Goal: Task Accomplishment & Management: Use online tool/utility

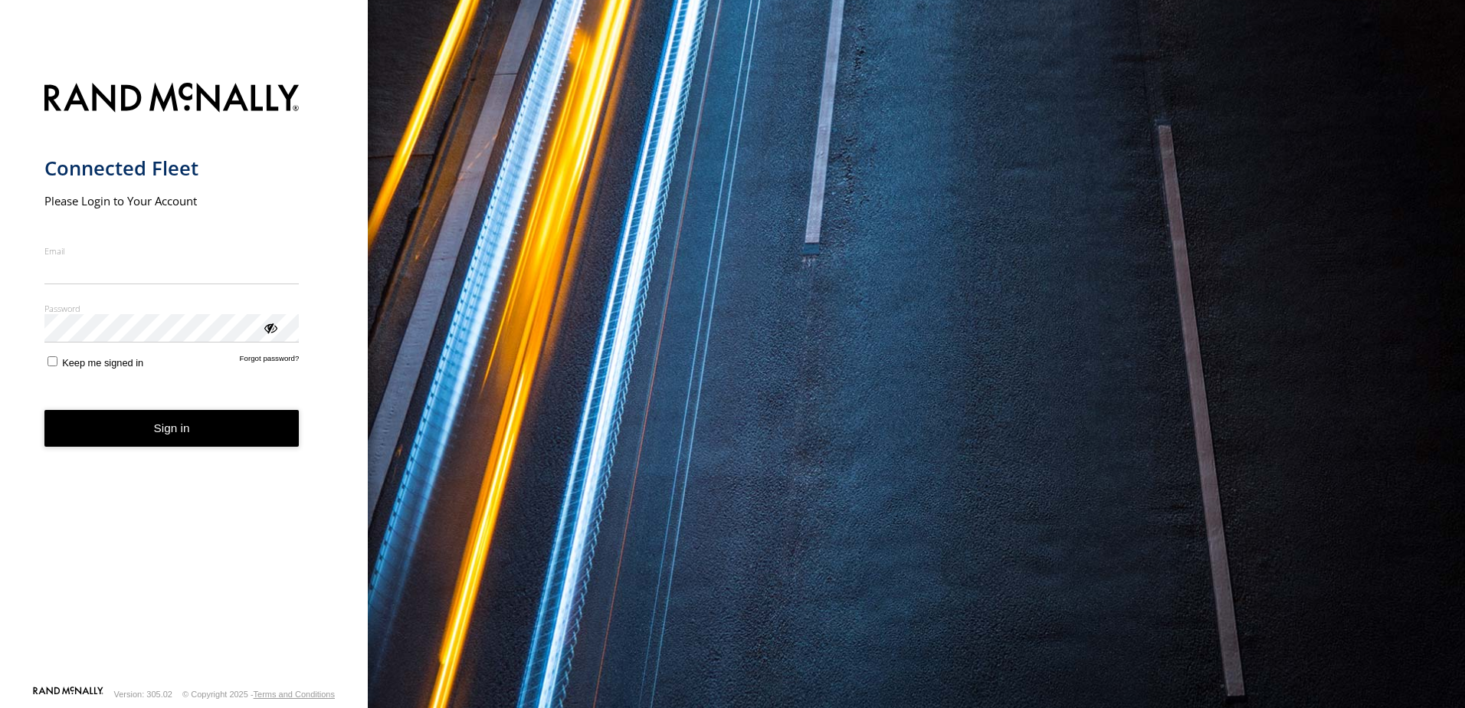
type input "**********"
click at [188, 467] on form "**********" at bounding box center [184, 379] width 280 height 611
click at [193, 432] on button "Sign in" at bounding box center [171, 429] width 255 height 38
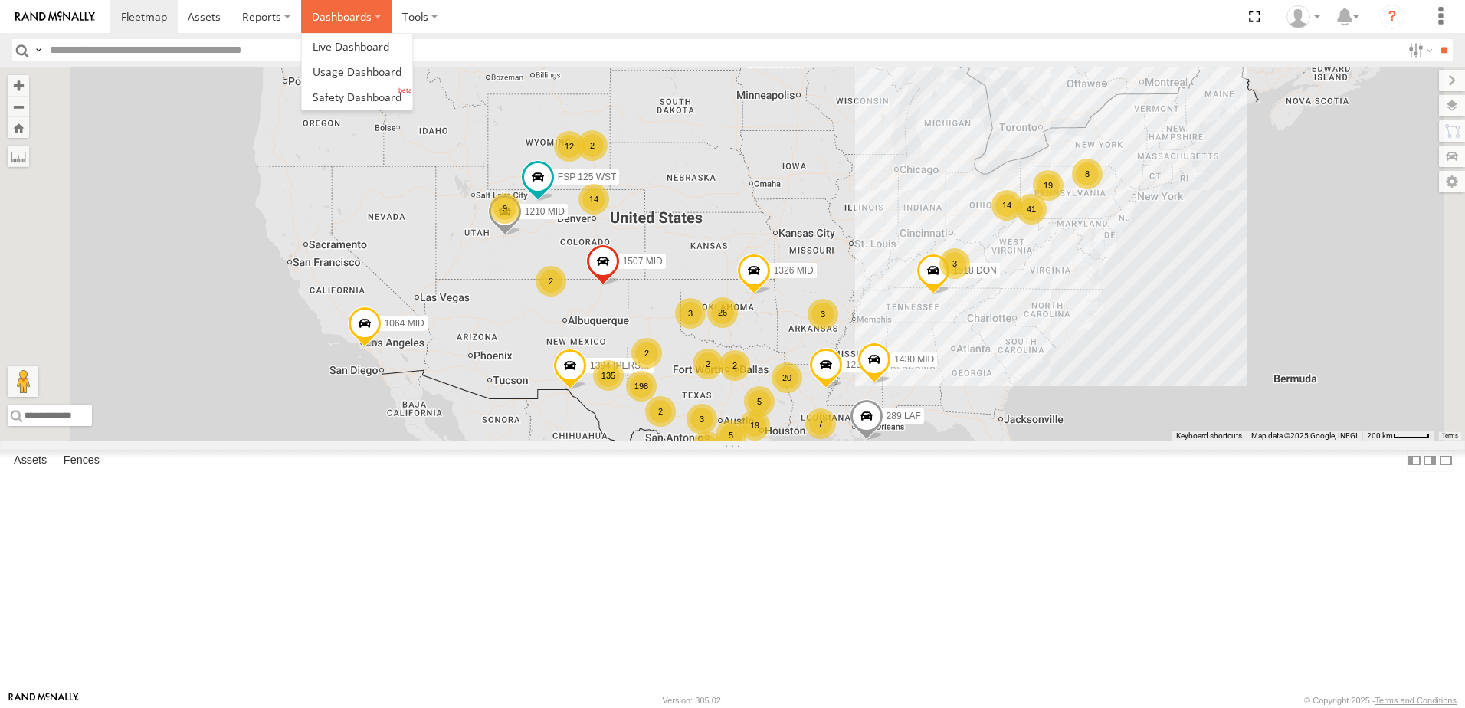
click at [365, 29] on label "Dashboards" at bounding box center [346, 16] width 90 height 33
click at [371, 92] on span at bounding box center [357, 97] width 89 height 15
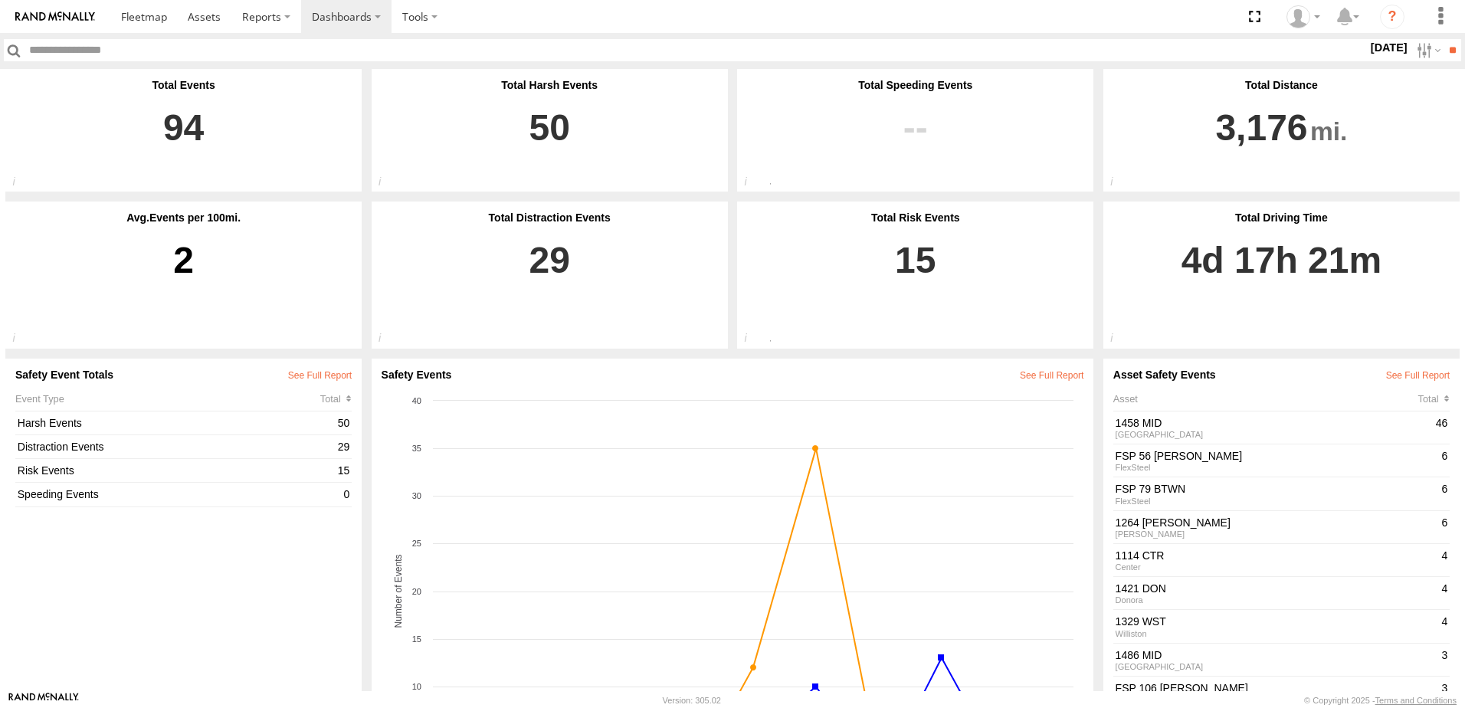
click at [1368, 54] on label "[DATE]" at bounding box center [1389, 47] width 43 height 17
click at [0, 0] on label at bounding box center [0, 0] width 0 height 0
click at [1452, 47] on input "**" at bounding box center [1453, 50] width 18 height 22
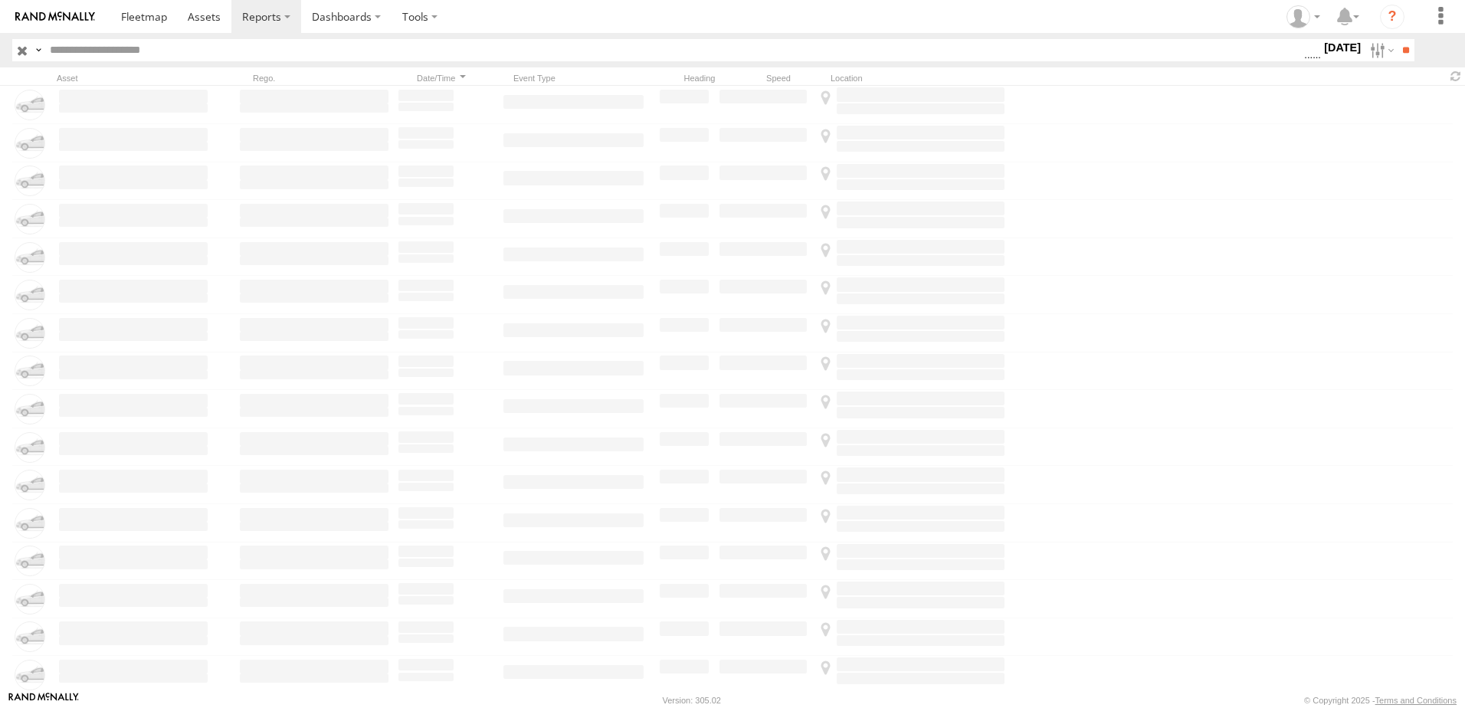
click at [1350, 48] on label "[DATE]" at bounding box center [1342, 47] width 43 height 17
click at [0, 0] on span "Driver Distracted" at bounding box center [0, 0] width 0 height 0
click at [0, 0] on span "Driver Smoking" at bounding box center [0, 0] width 0 height 0
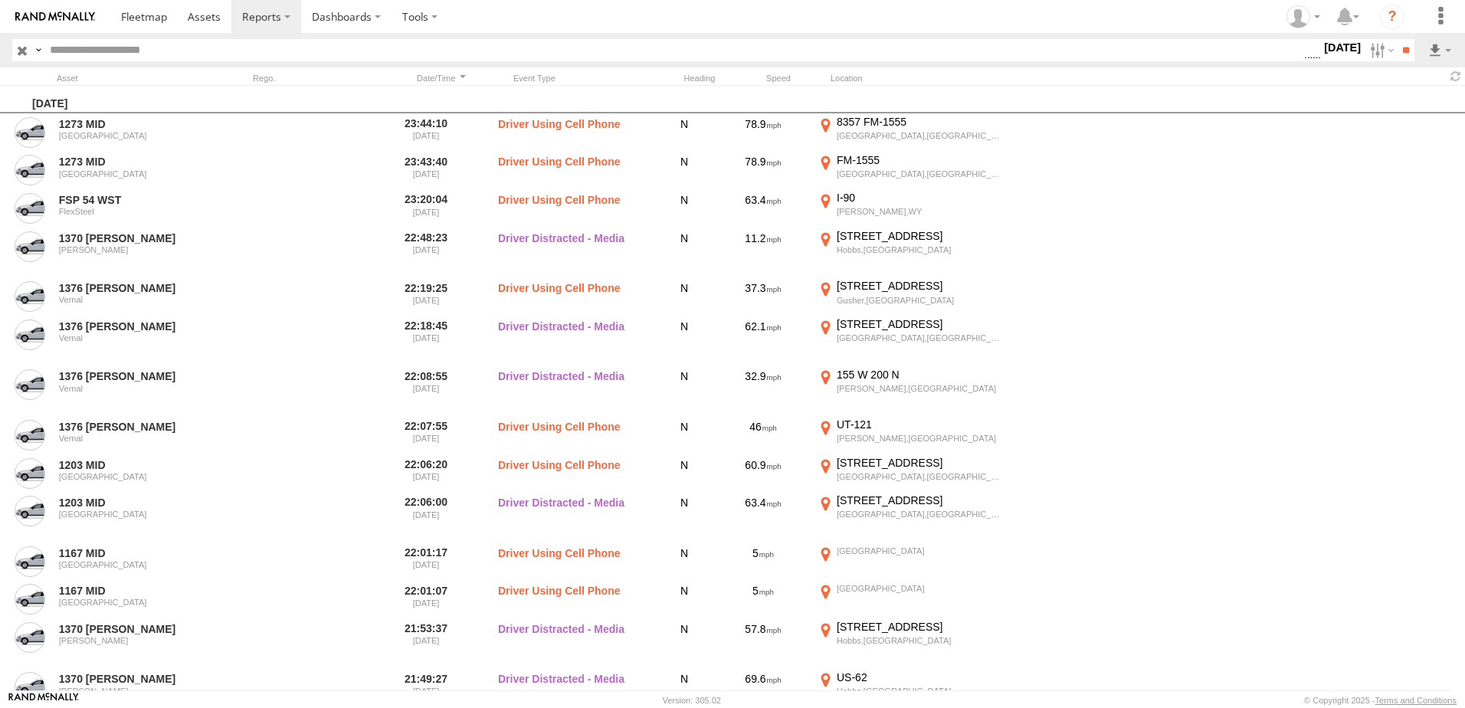
click at [0, 0] on span "Food or Drink" at bounding box center [0, 0] width 0 height 0
click at [0, 0] on span "Driver Distracted" at bounding box center [0, 0] width 0 height 0
click at [0, 0] on span "Food or Drink" at bounding box center [0, 0] width 0 height 0
click at [0, 0] on span "Driver Smoking" at bounding box center [0, 0] width 0 height 0
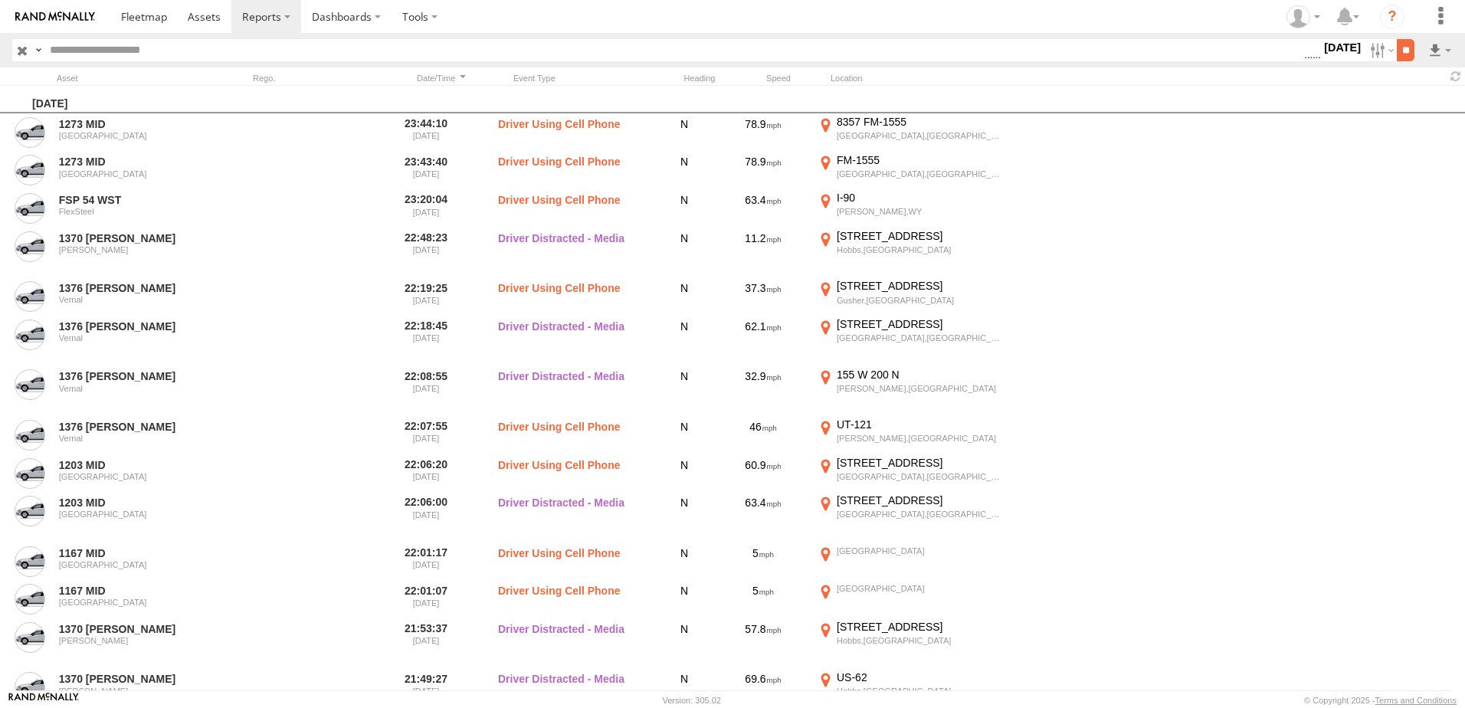
click at [1399, 56] on input "**" at bounding box center [1406, 50] width 18 height 22
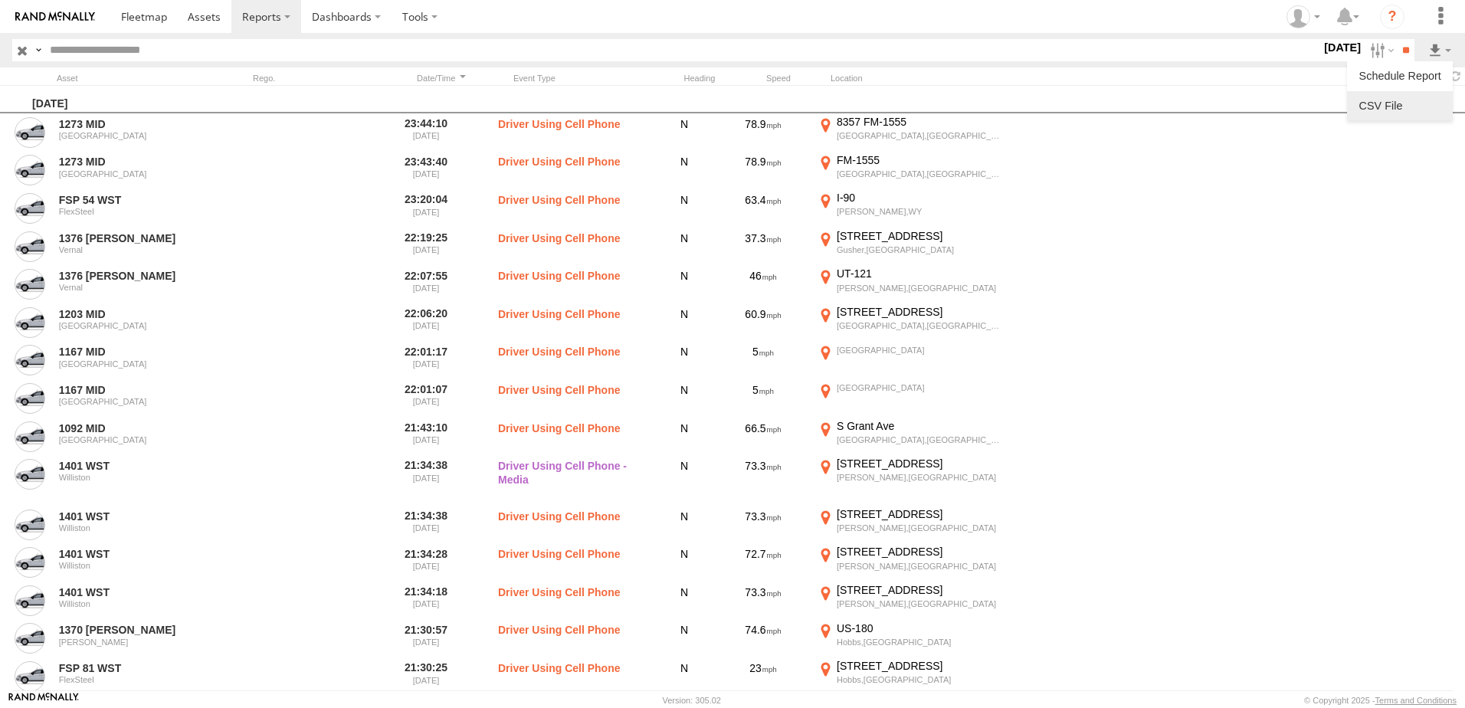
click at [1400, 111] on link at bounding box center [1399, 105] width 93 height 23
click at [1368, 48] on label at bounding box center [1380, 50] width 33 height 22
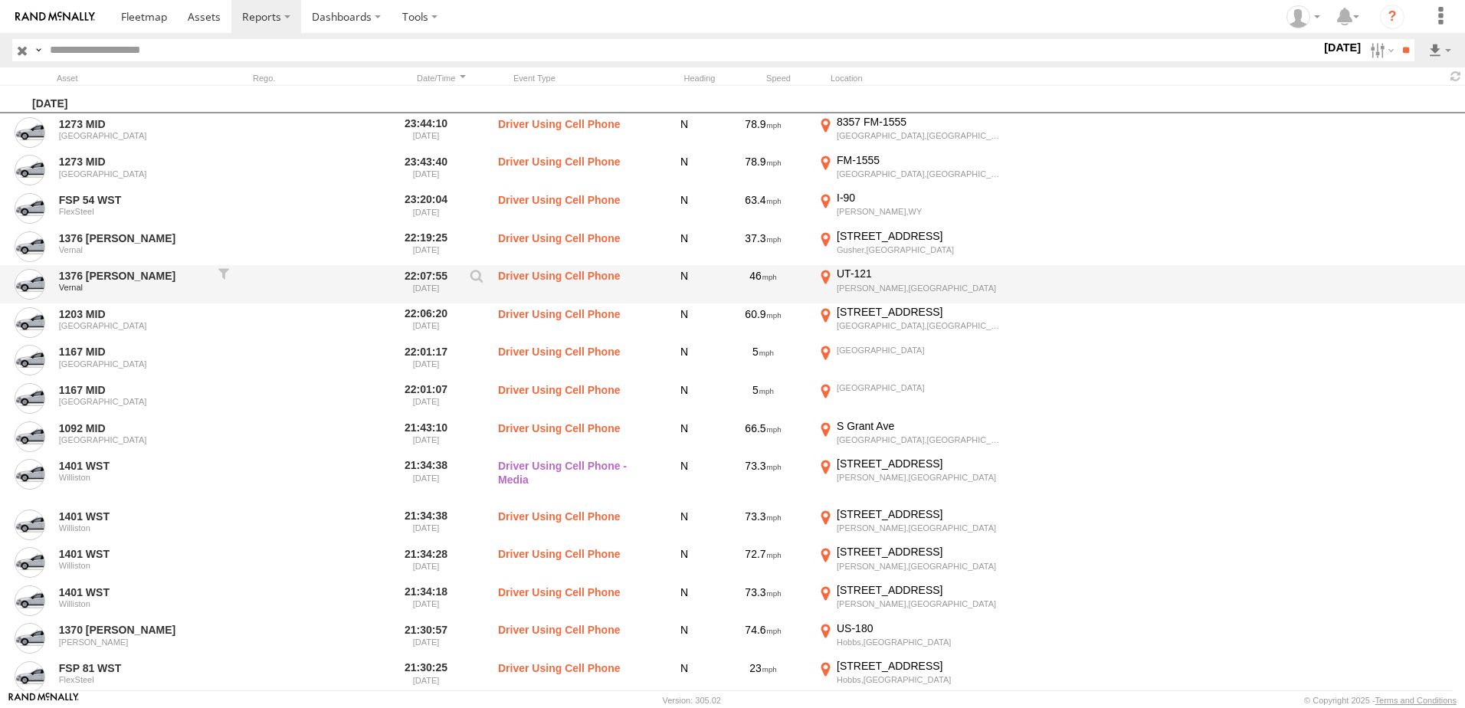
click at [1457, 271] on div "1376 VERN Vernal 22:07:55 08/13/2025 Driver Using Cell Phone N 46 UT-121 Roosev…" at bounding box center [732, 284] width 1465 height 38
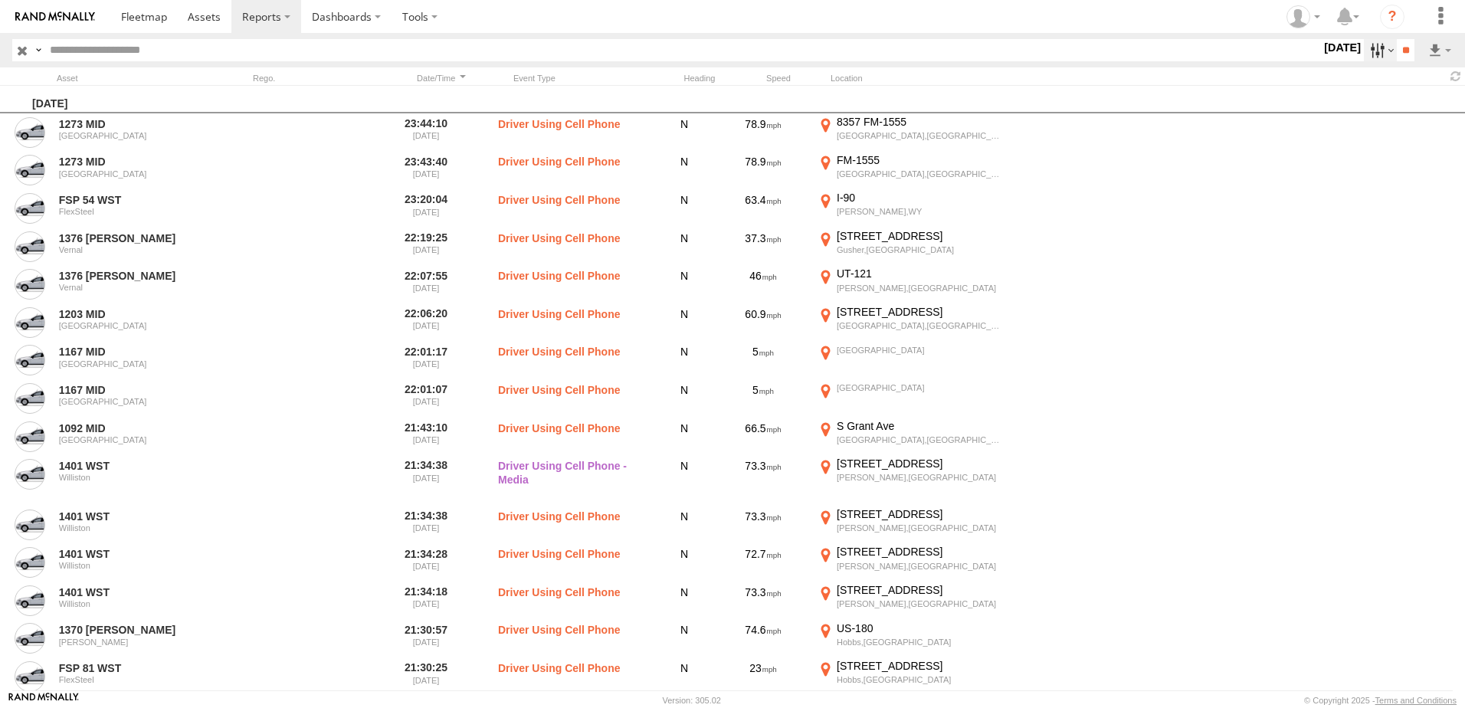
click at [1375, 51] on label at bounding box center [1380, 50] width 33 height 22
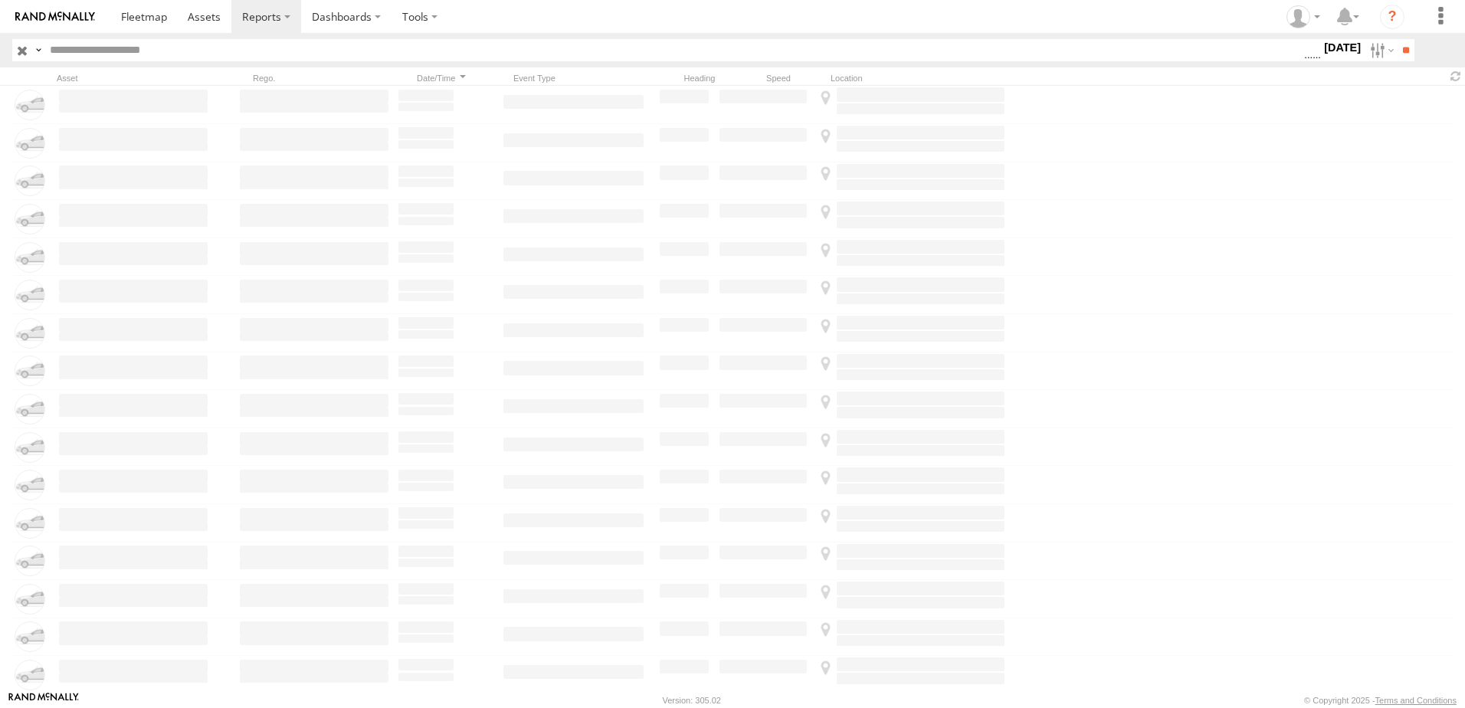
click at [1340, 47] on label "[DATE]" at bounding box center [1342, 47] width 43 height 17
click at [0, 0] on span "Seatbelt Alarm" at bounding box center [0, 0] width 0 height 0
click at [0, 0] on span "Lane Departure" at bounding box center [0, 0] width 0 height 0
click at [1304, 61] on label "Possible Fatigue" at bounding box center [1304, 51] width 0 height 20
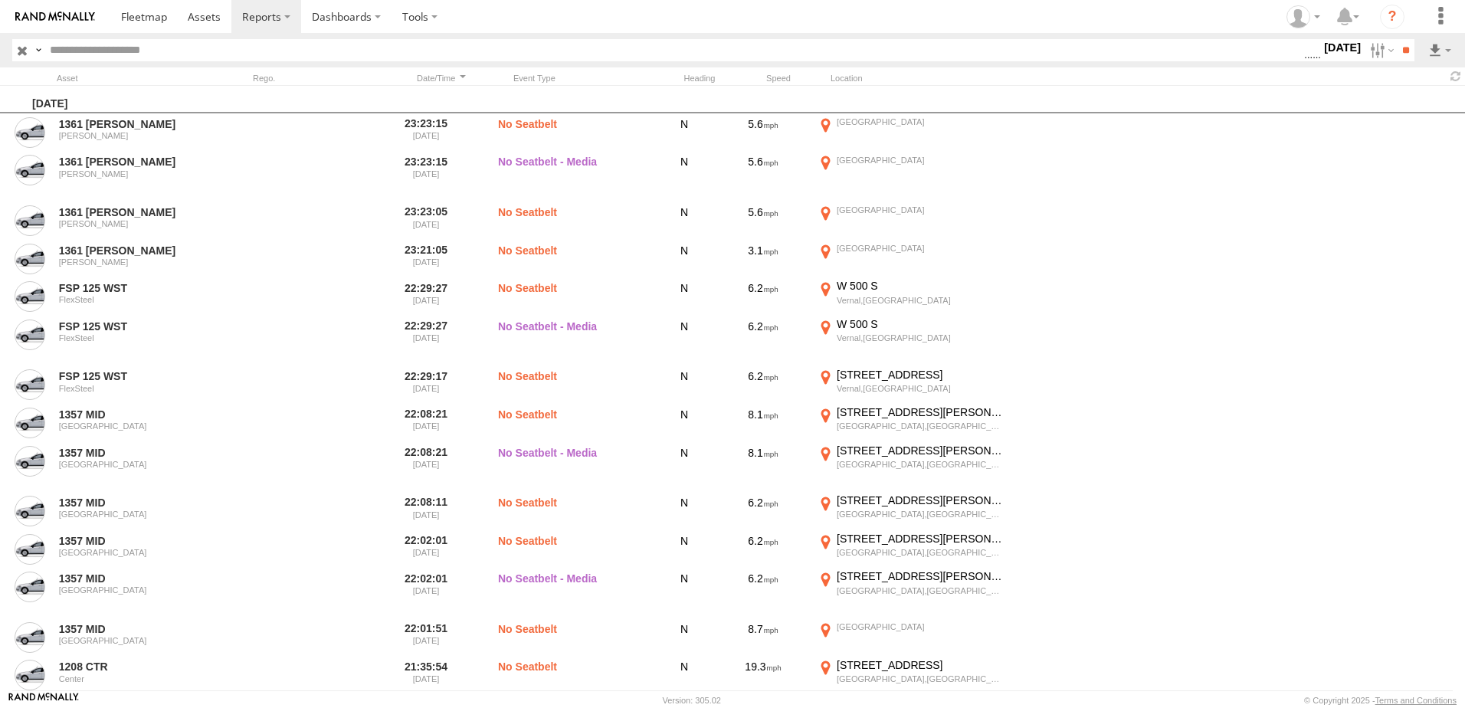
click at [0, 0] on span "Seatbelt Alarm" at bounding box center [0, 0] width 0 height 0
click at [0, 0] on span "No Driver Detected" at bounding box center [0, 0] width 0 height 0
click at [0, 0] on span "Tailgating" at bounding box center [0, 0] width 0 height 0
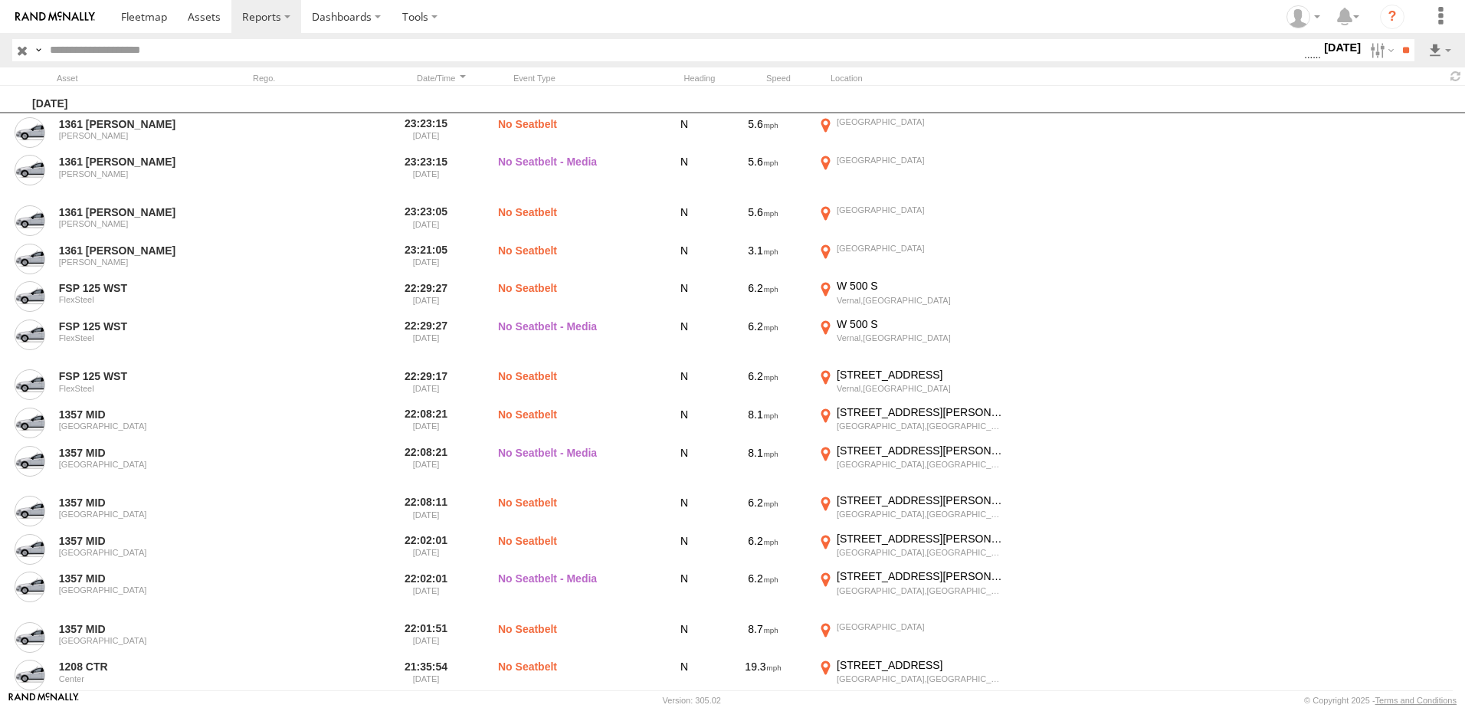
click at [0, 0] on span "Seatbelt Alarm" at bounding box center [0, 0] width 0 height 0
click at [0, 0] on span "Possible Fatigue" at bounding box center [0, 0] width 0 height 0
click at [0, 0] on span "No Driver Detected" at bounding box center [0, 0] width 0 height 0
click at [1407, 42] on input "**" at bounding box center [1406, 50] width 18 height 22
click at [1412, 102] on link at bounding box center [1399, 105] width 93 height 23
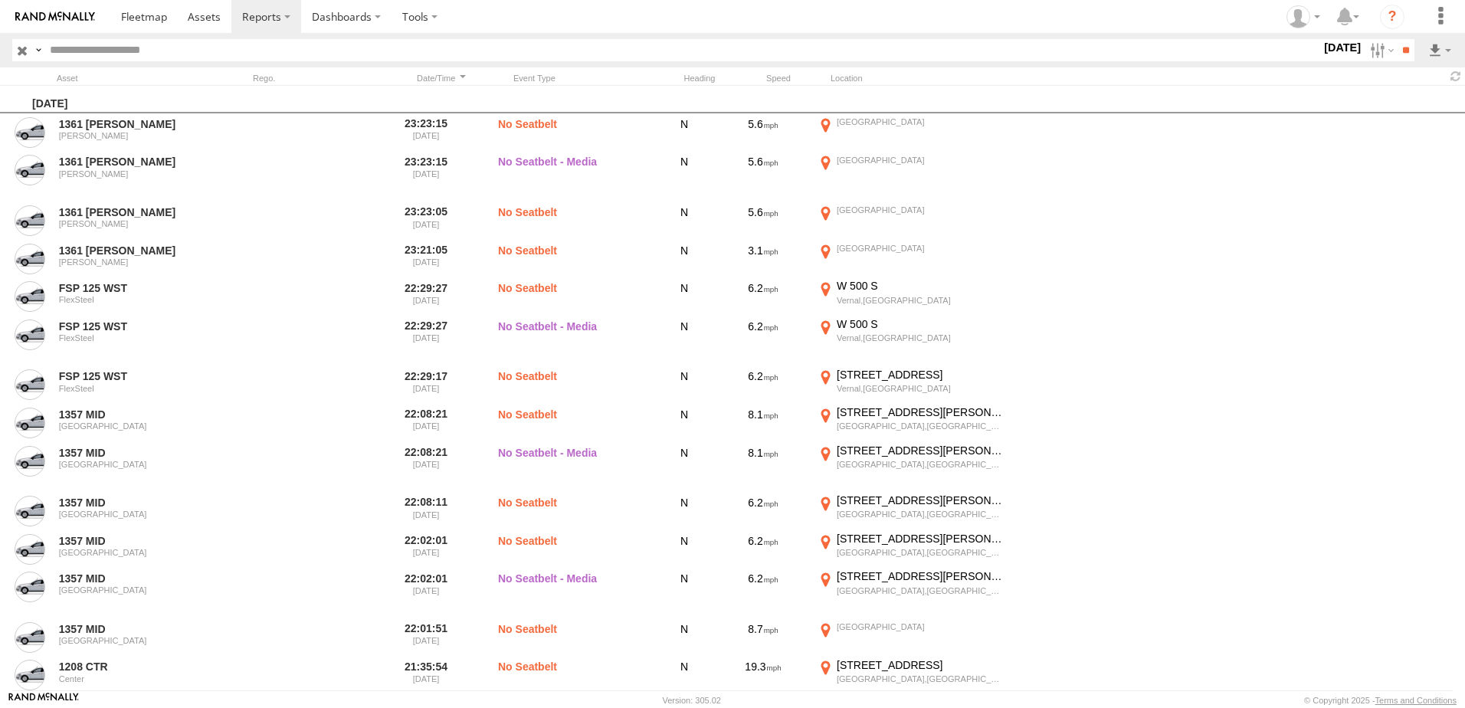
click at [939, 28] on section at bounding box center [785, 16] width 1351 height 33
